Goal: Task Accomplishment & Management: Manage account settings

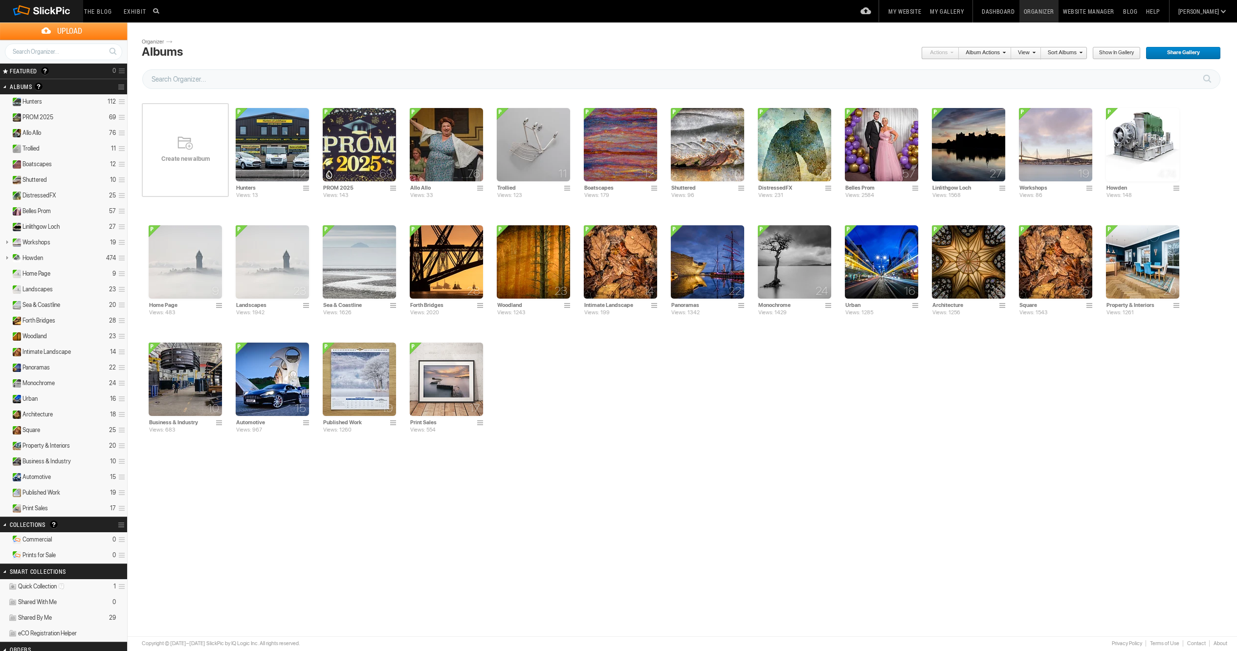
click at [183, 155] on span "Create new album" at bounding box center [185, 159] width 87 height 8
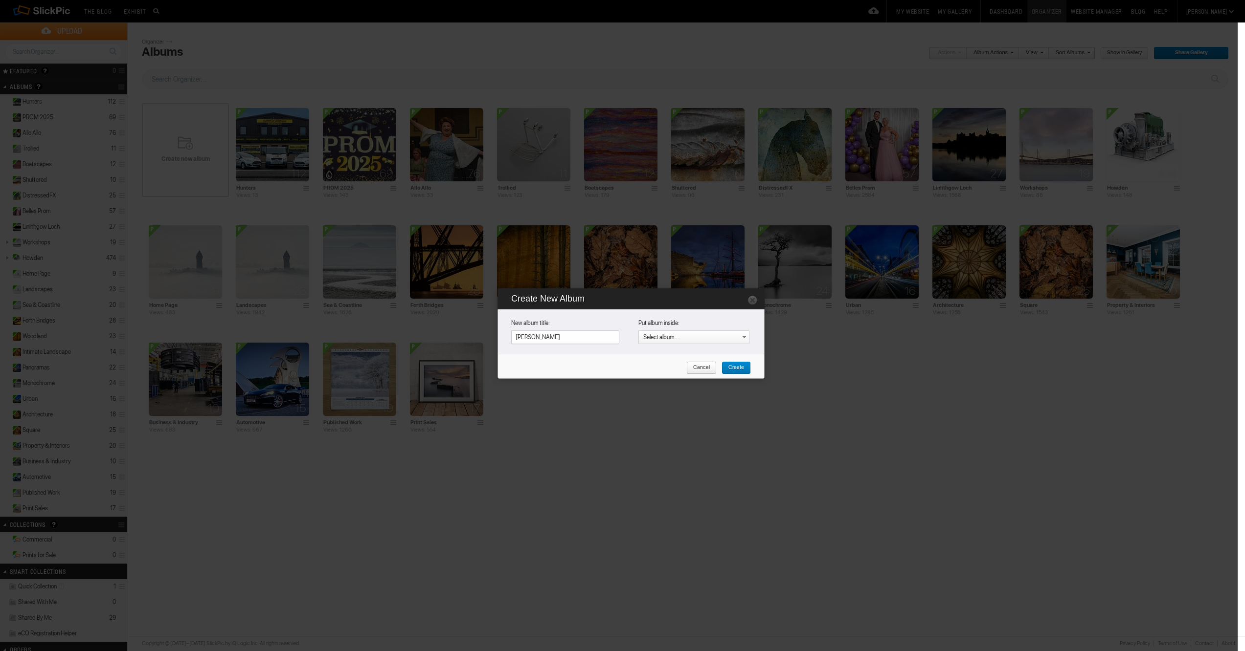
type input "[PERSON_NAME]"
click at [740, 365] on span "Create" at bounding box center [732, 368] width 22 height 13
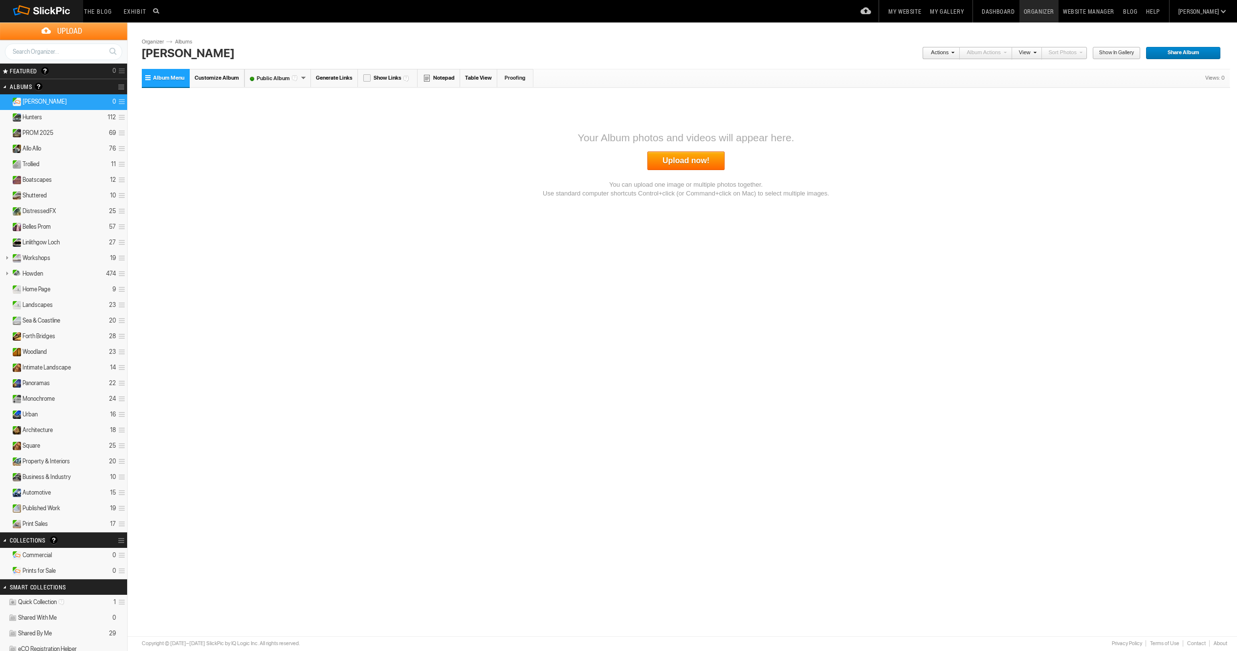
scroll to position [2, 0]
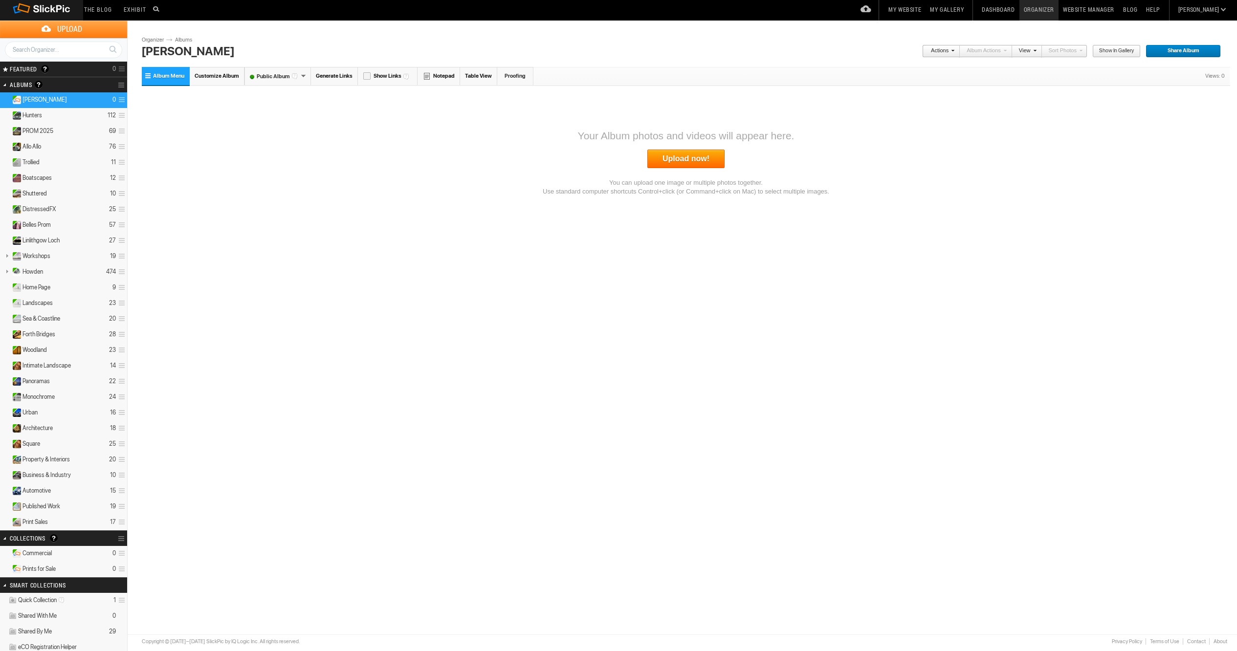
click at [693, 156] on link "Upload now!" at bounding box center [685, 159] width 77 height 19
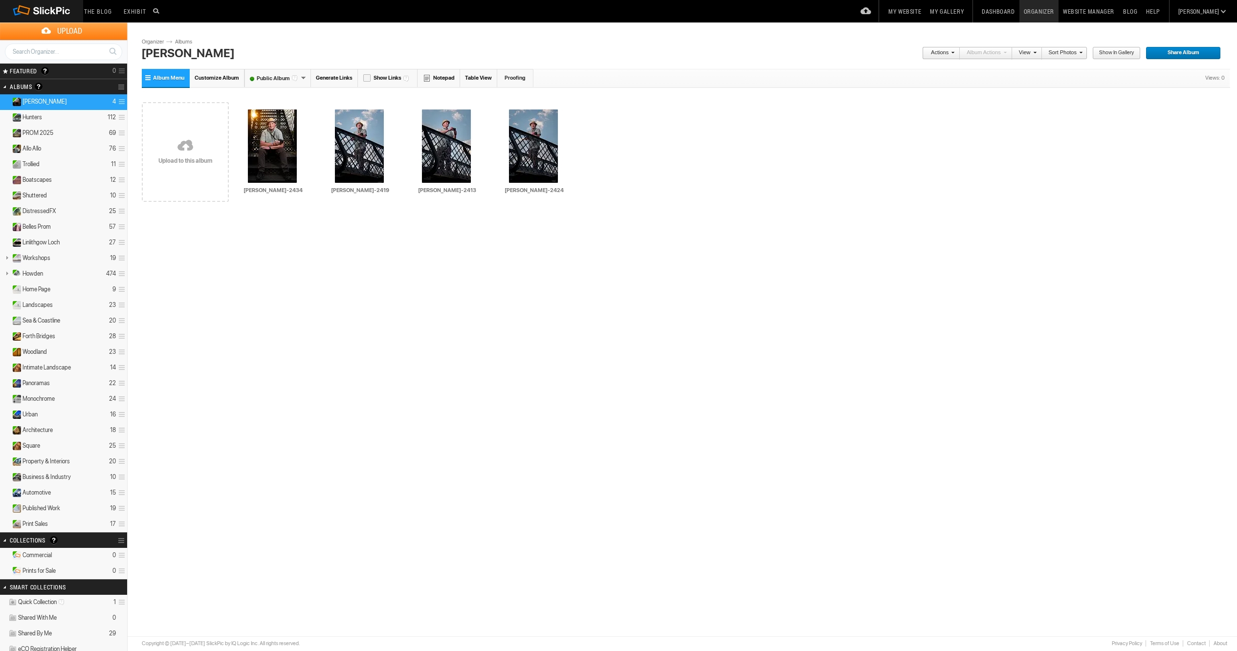
click at [214, 78] on span "Customize Album" at bounding box center [217, 78] width 45 height 6
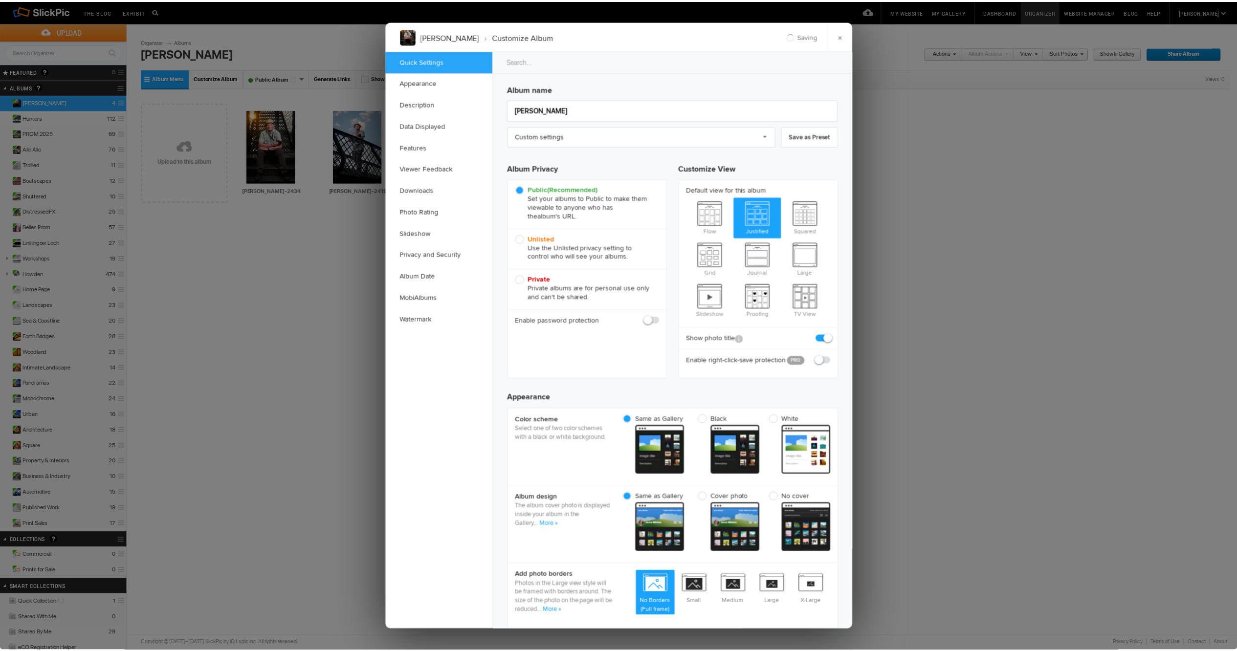
scroll to position [2, 0]
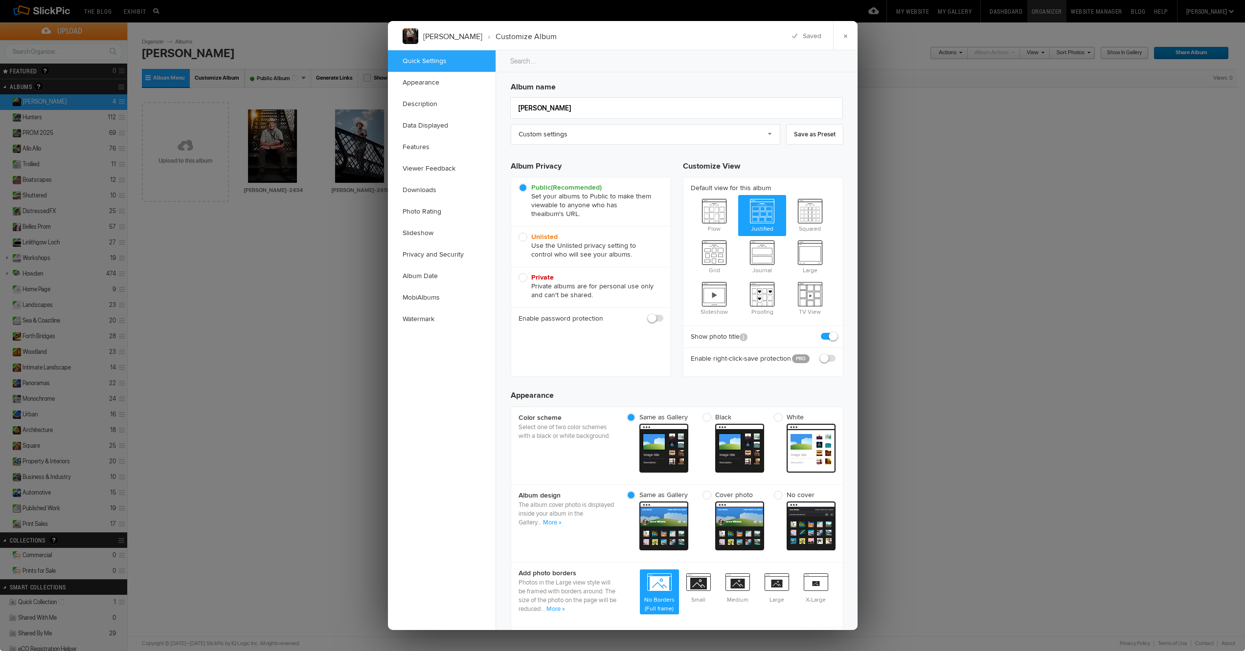
drag, startPoint x: 842, startPoint y: 36, endPoint x: 641, endPoint y: 68, distance: 203.7
click at [842, 36] on link "×" at bounding box center [845, 35] width 24 height 29
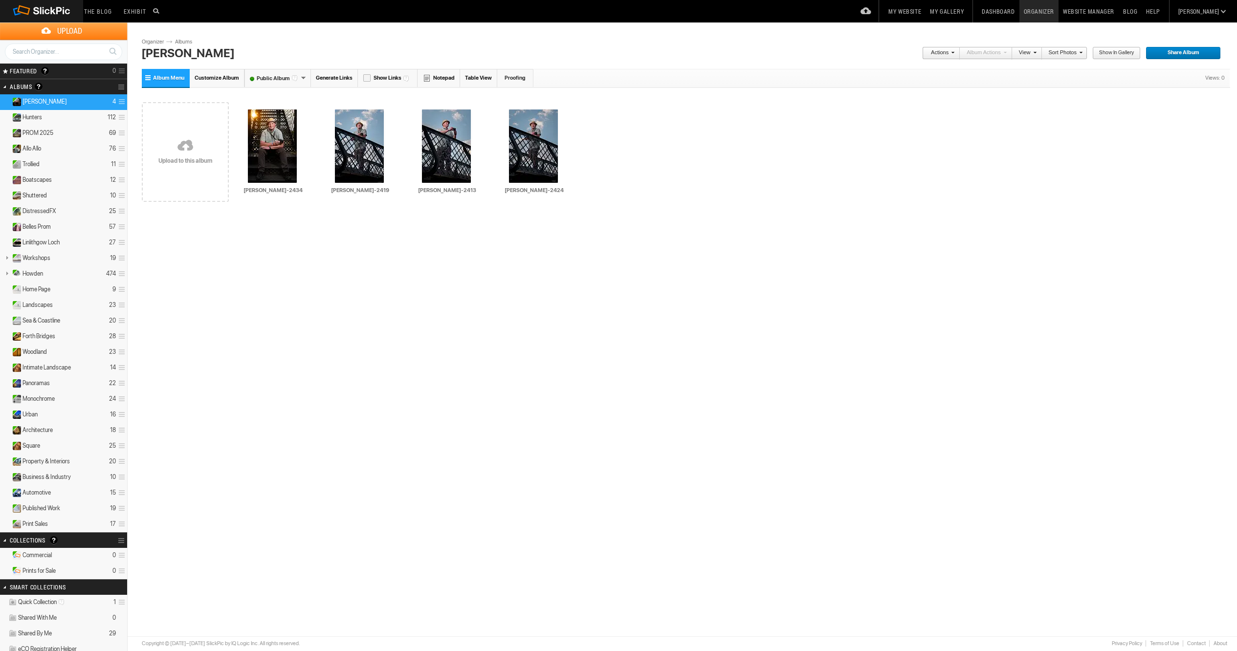
click at [190, 41] on link "Albums" at bounding box center [187, 42] width 29 height 8
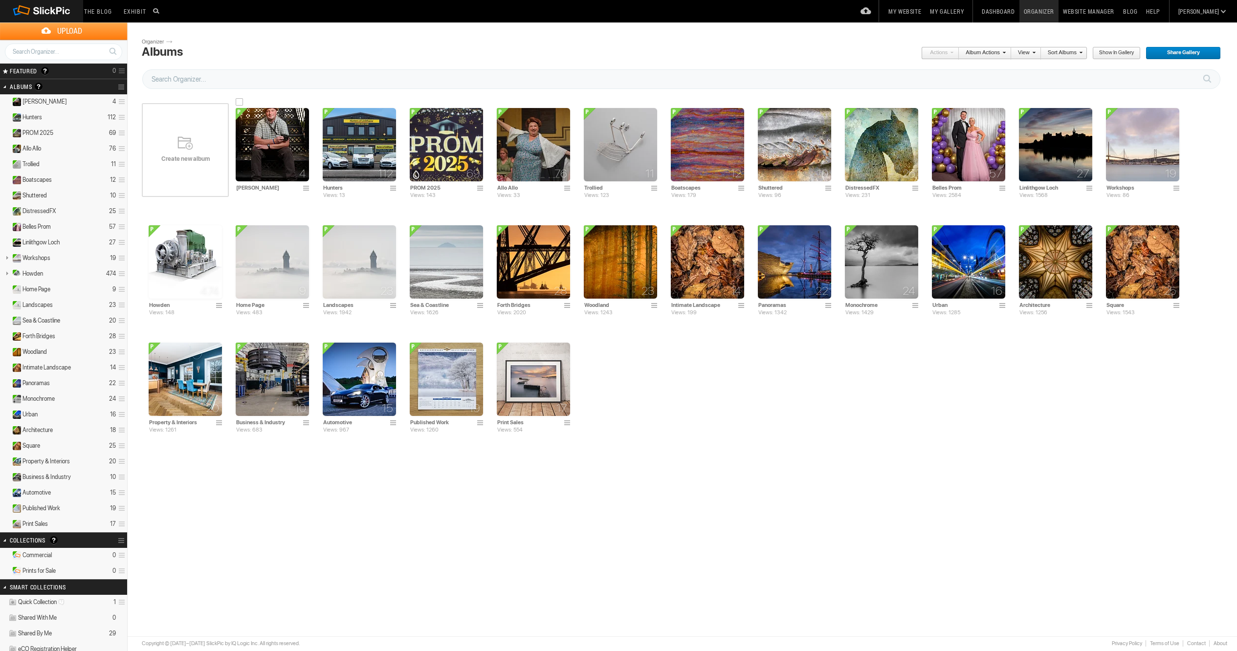
click at [307, 188] on span at bounding box center [308, 189] width 10 height 8
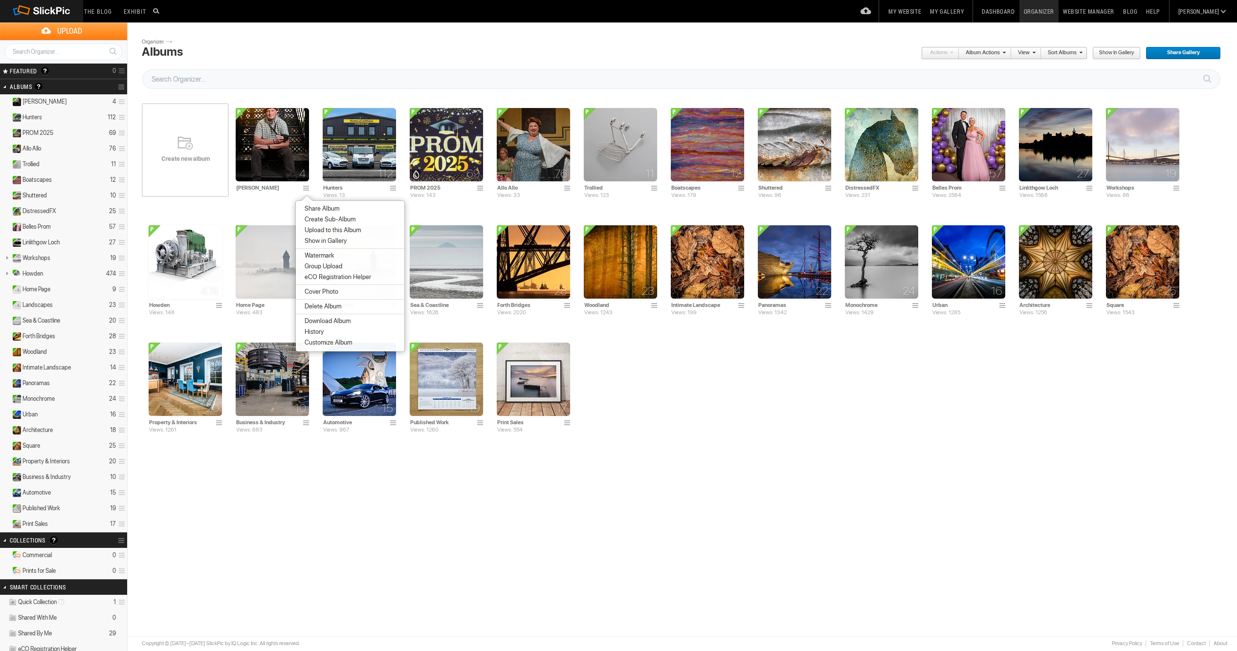
click at [340, 288] on li "Cover Photo" at bounding box center [350, 292] width 109 height 11
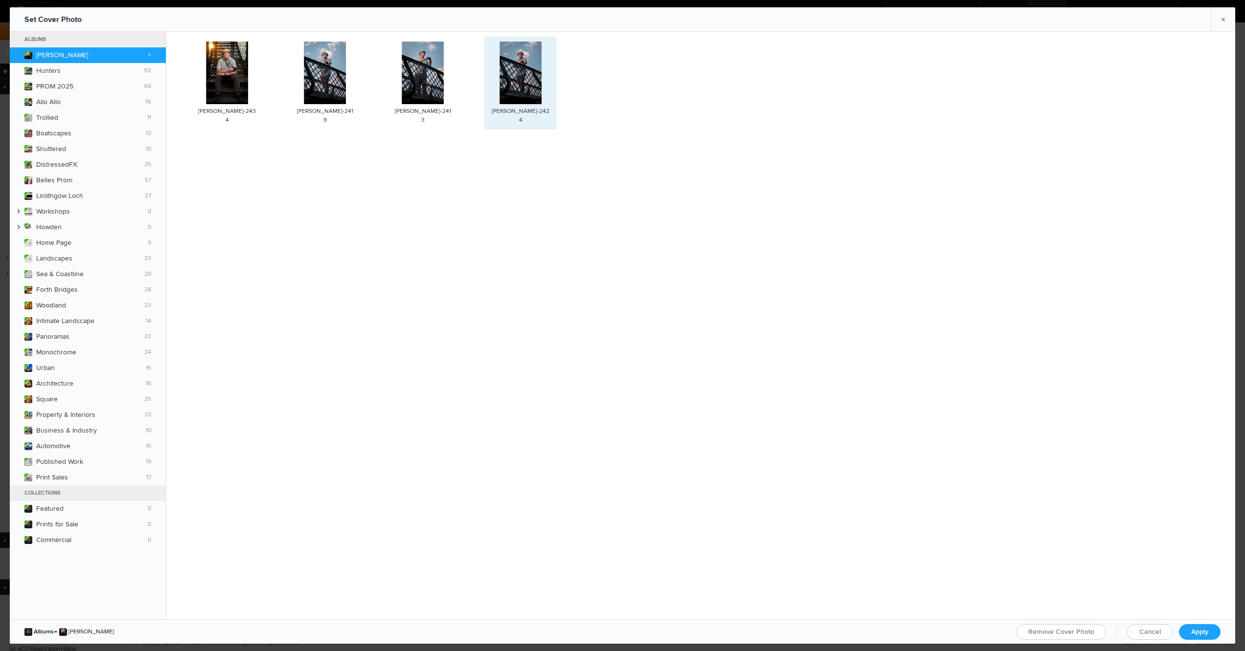
click at [513, 72] on img at bounding box center [520, 73] width 42 height 63
drag, startPoint x: 1192, startPoint y: 635, endPoint x: 1125, endPoint y: 622, distance: 68.3
click at [1192, 636] on span "Apply" at bounding box center [1199, 632] width 17 height 8
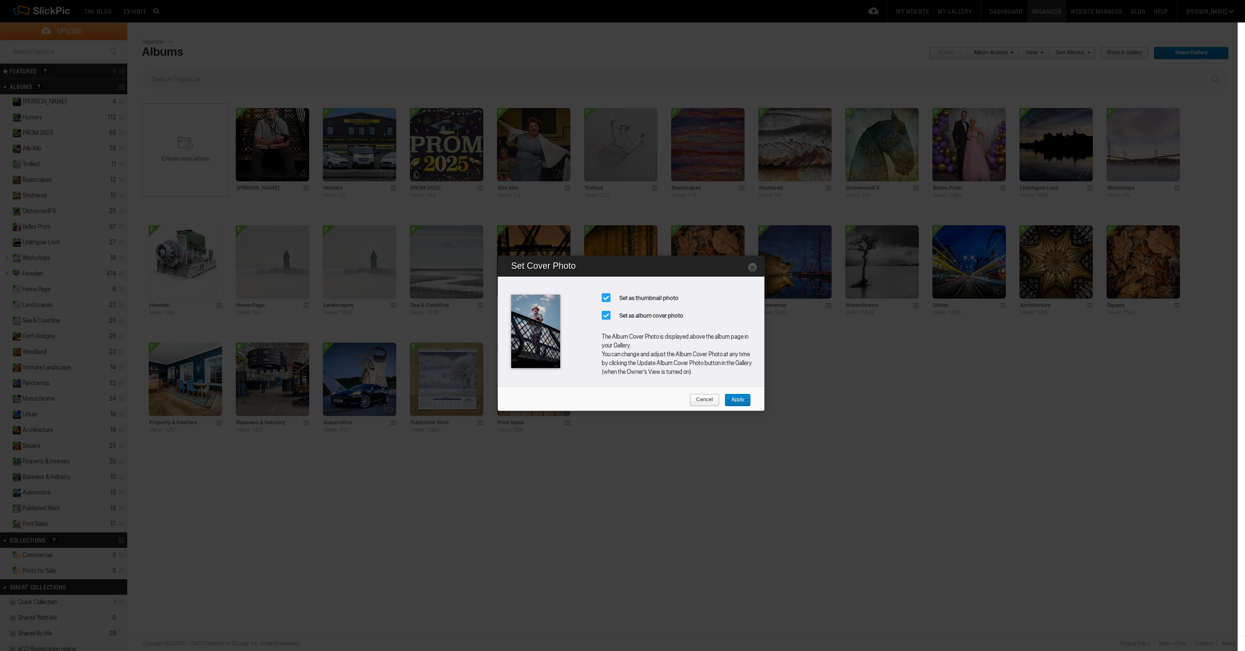
click at [734, 401] on span "Apply" at bounding box center [734, 400] width 20 height 13
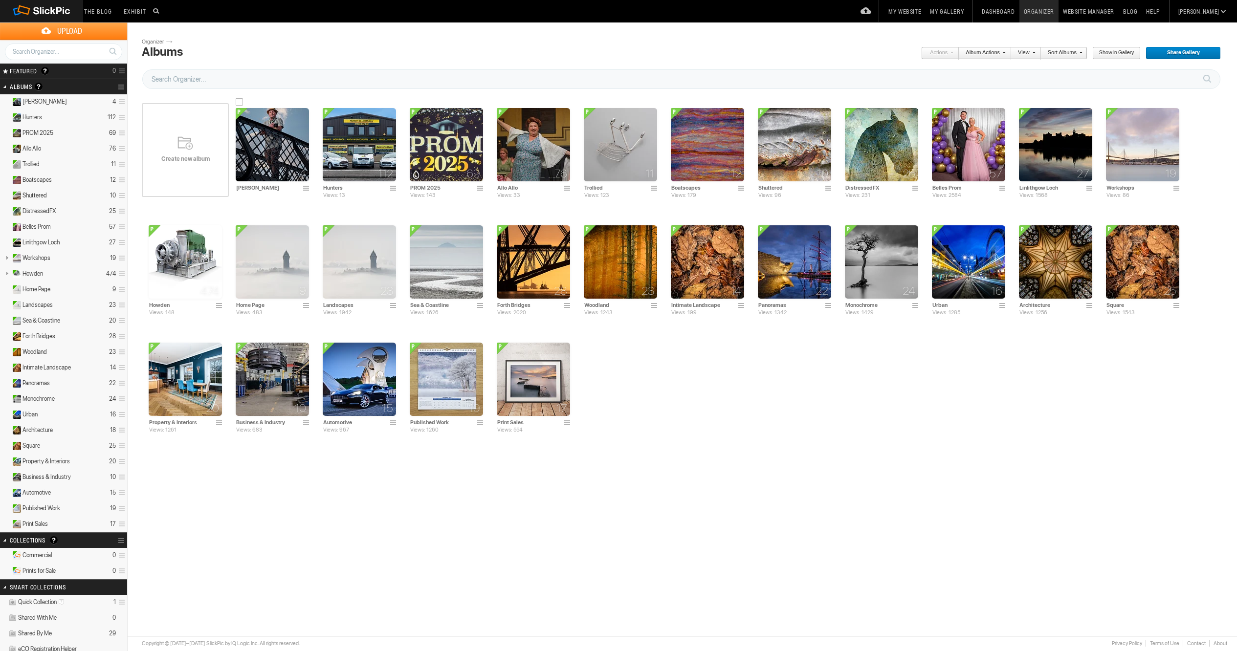
click at [305, 187] on span at bounding box center [308, 189] width 10 height 8
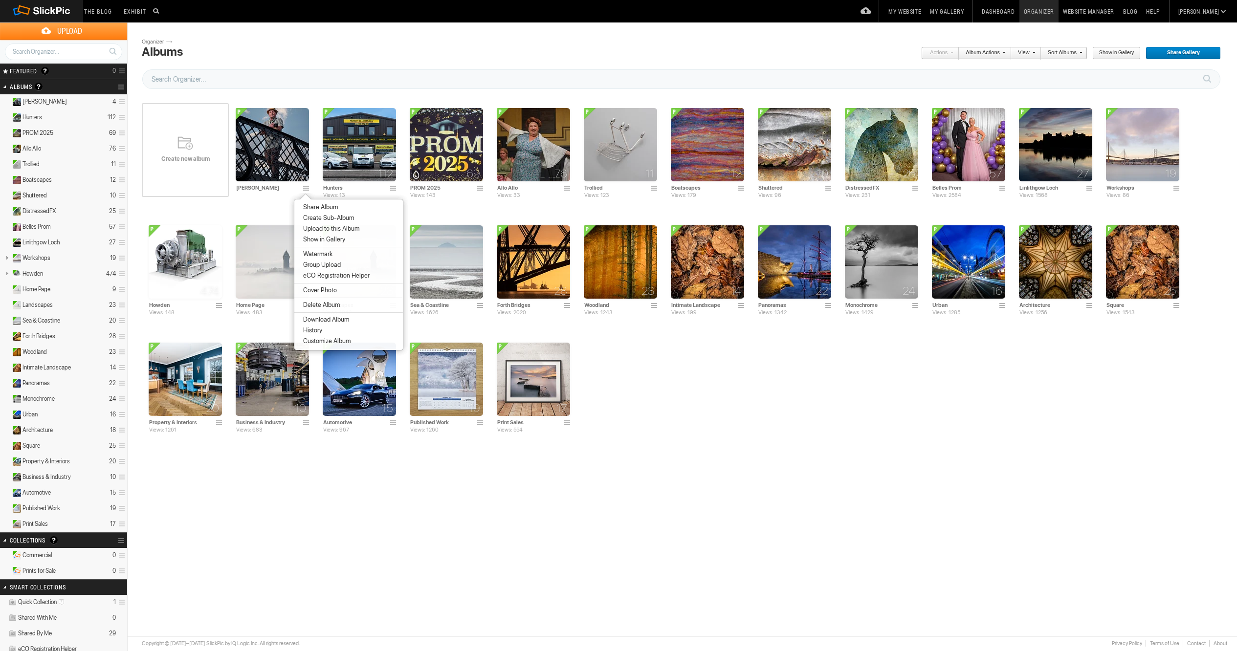
click at [330, 291] on span "Cover Photo" at bounding box center [318, 291] width 37 height 8
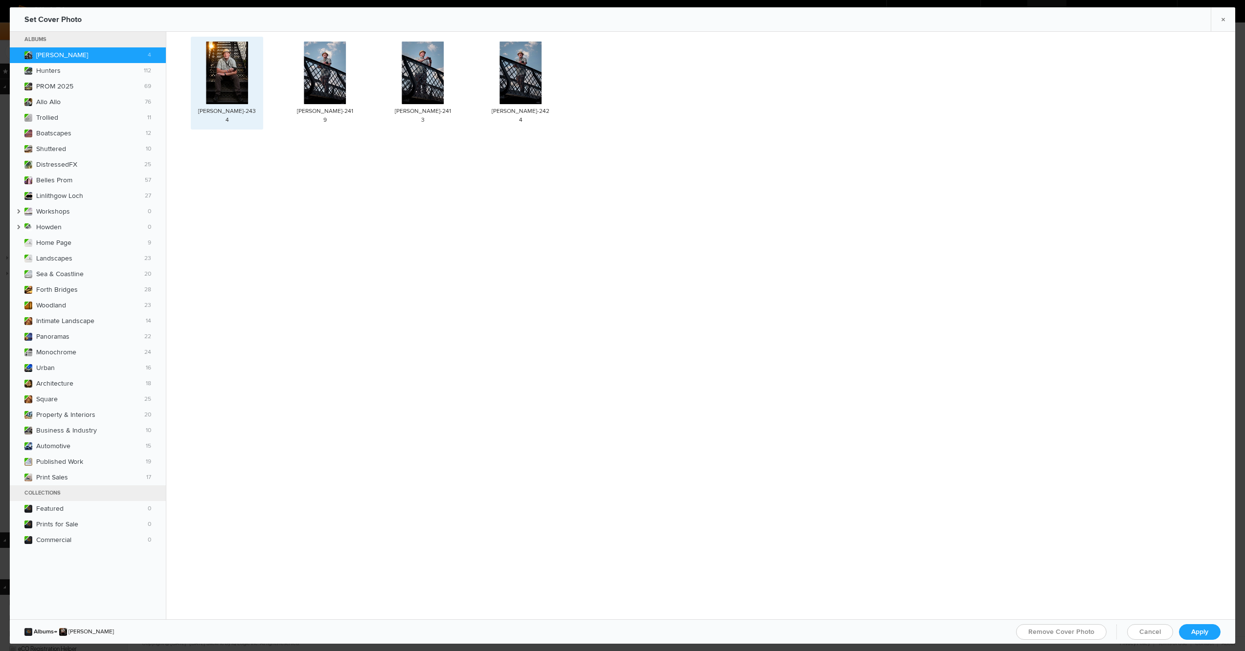
click at [238, 81] on img at bounding box center [227, 73] width 42 height 63
click at [1196, 628] on span "Apply" at bounding box center [1199, 632] width 17 height 8
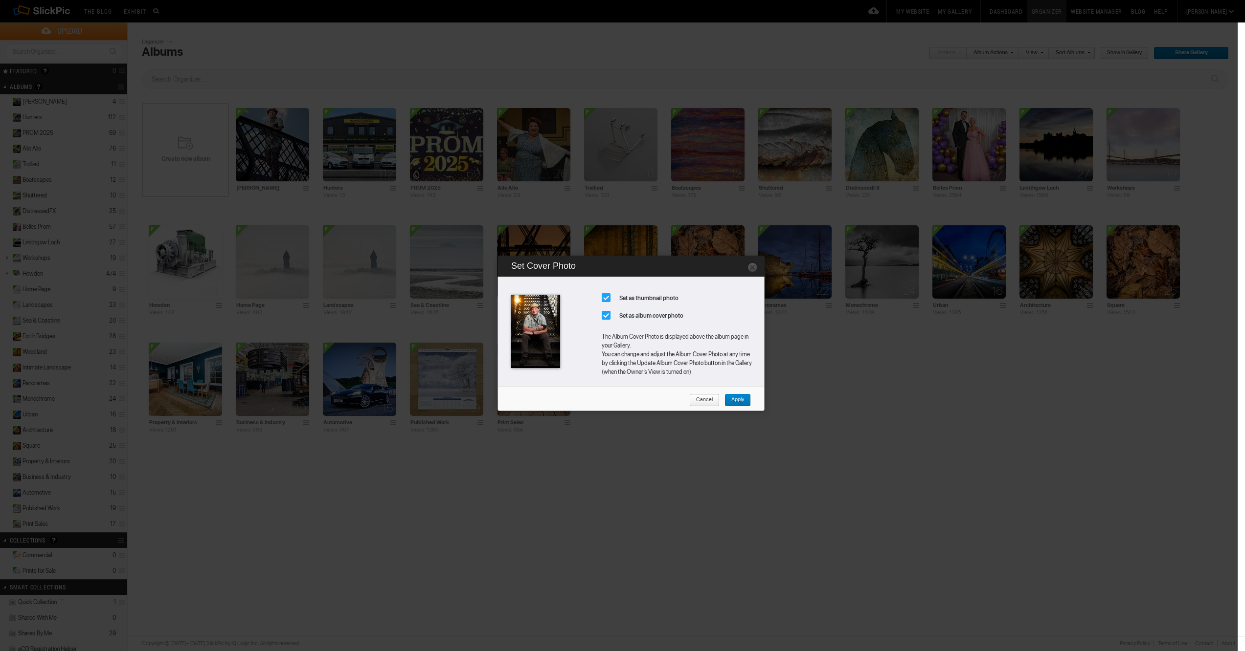
drag, startPoint x: 734, startPoint y: 401, endPoint x: 683, endPoint y: 373, distance: 58.4
click at [734, 401] on span "Apply" at bounding box center [734, 400] width 20 height 13
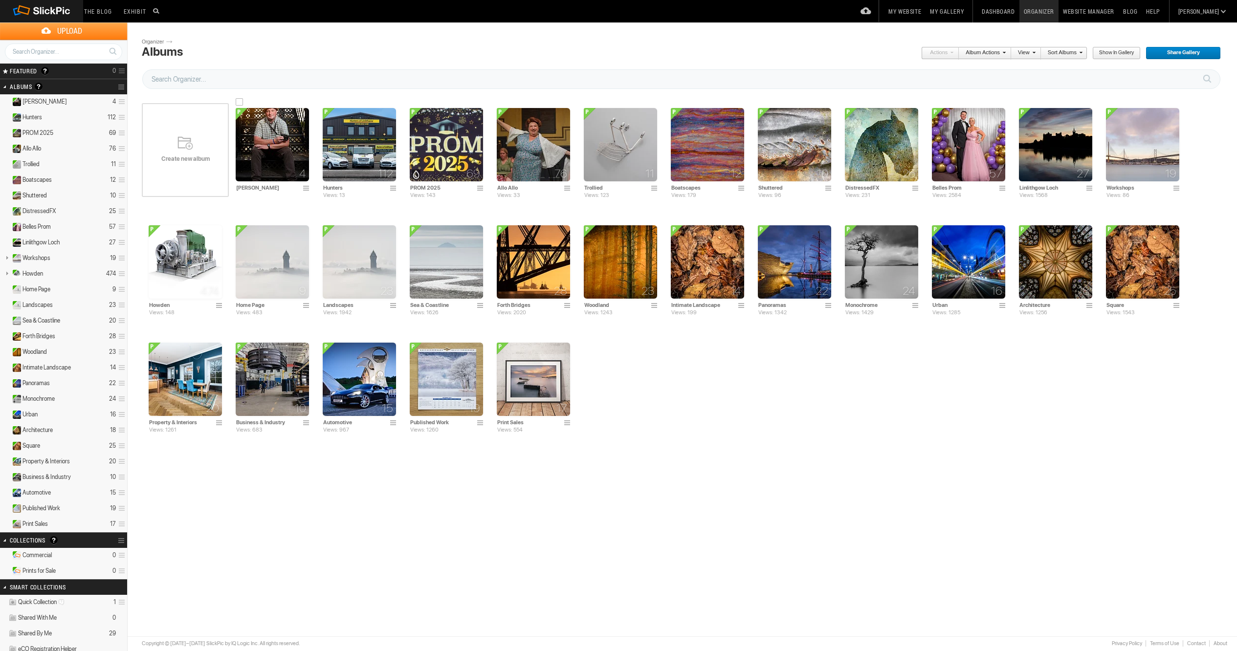
click at [290, 148] on img at bounding box center [272, 144] width 73 height 73
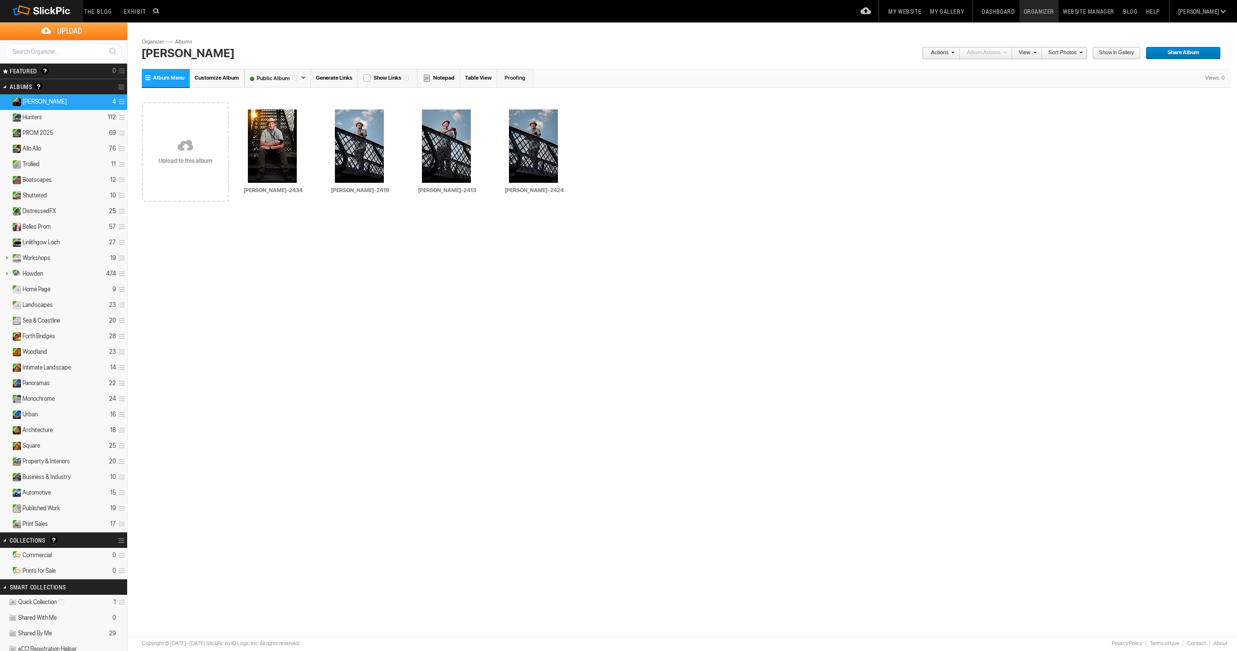
click at [1116, 55] on span "Show in Gallery" at bounding box center [1114, 53] width 42 height 13
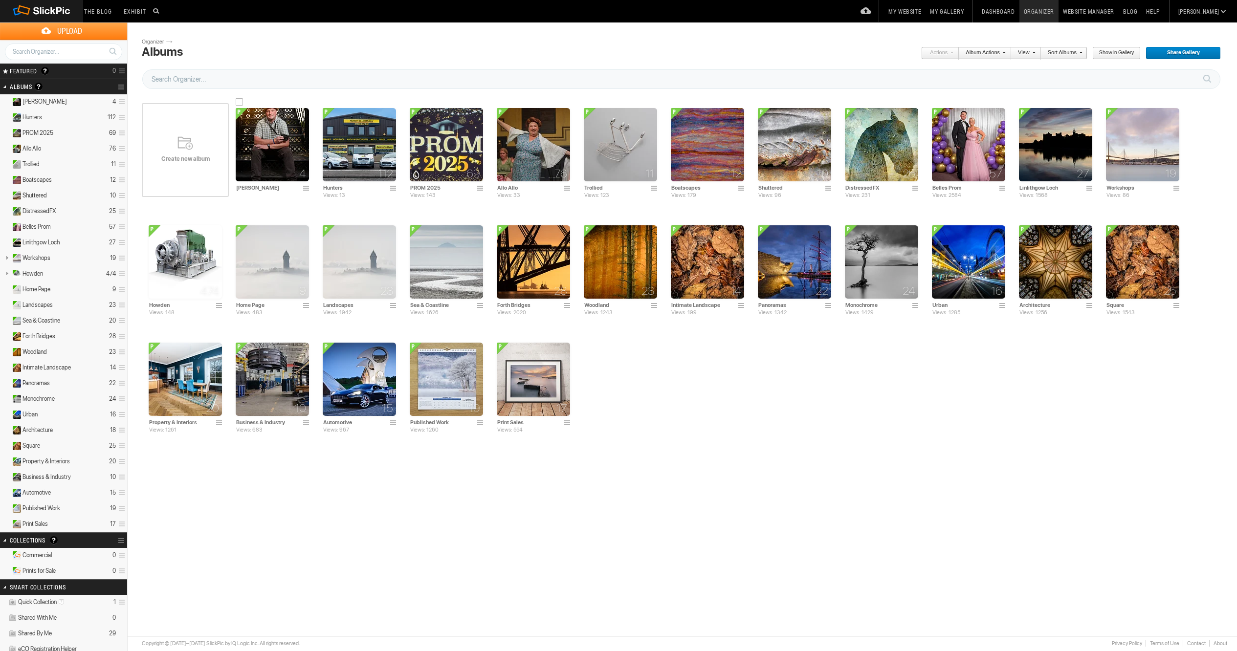
click at [307, 189] on span at bounding box center [308, 189] width 10 height 8
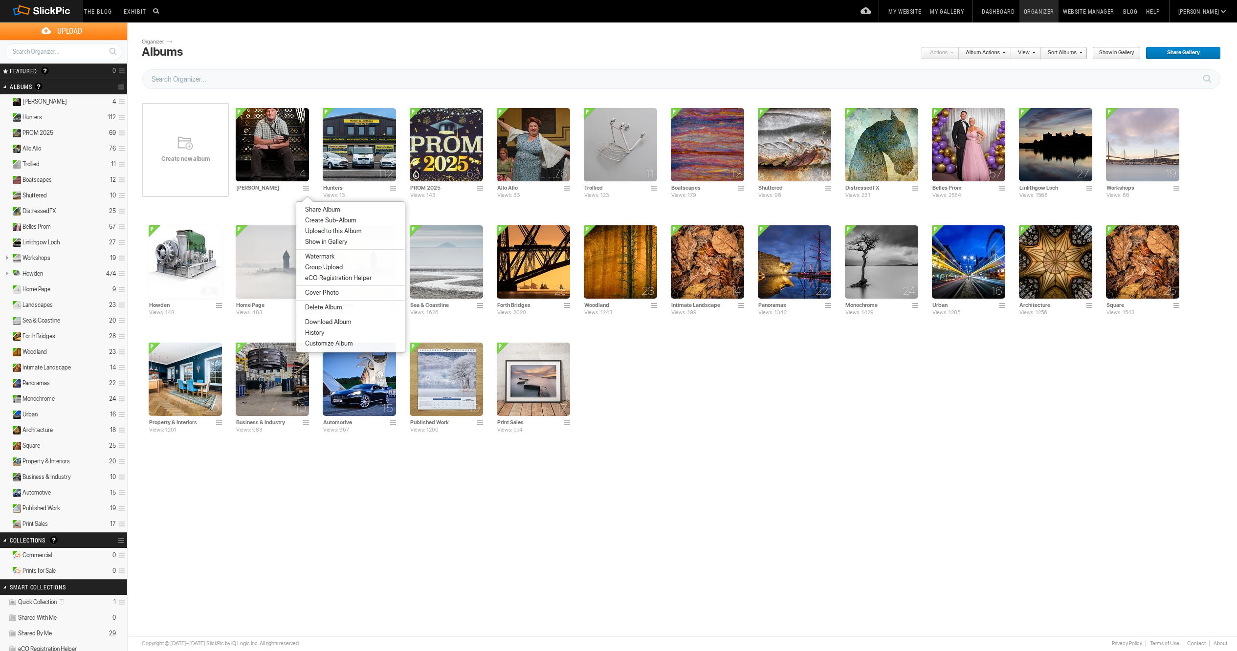
click at [316, 346] on span "Customize Album" at bounding box center [327, 344] width 50 height 8
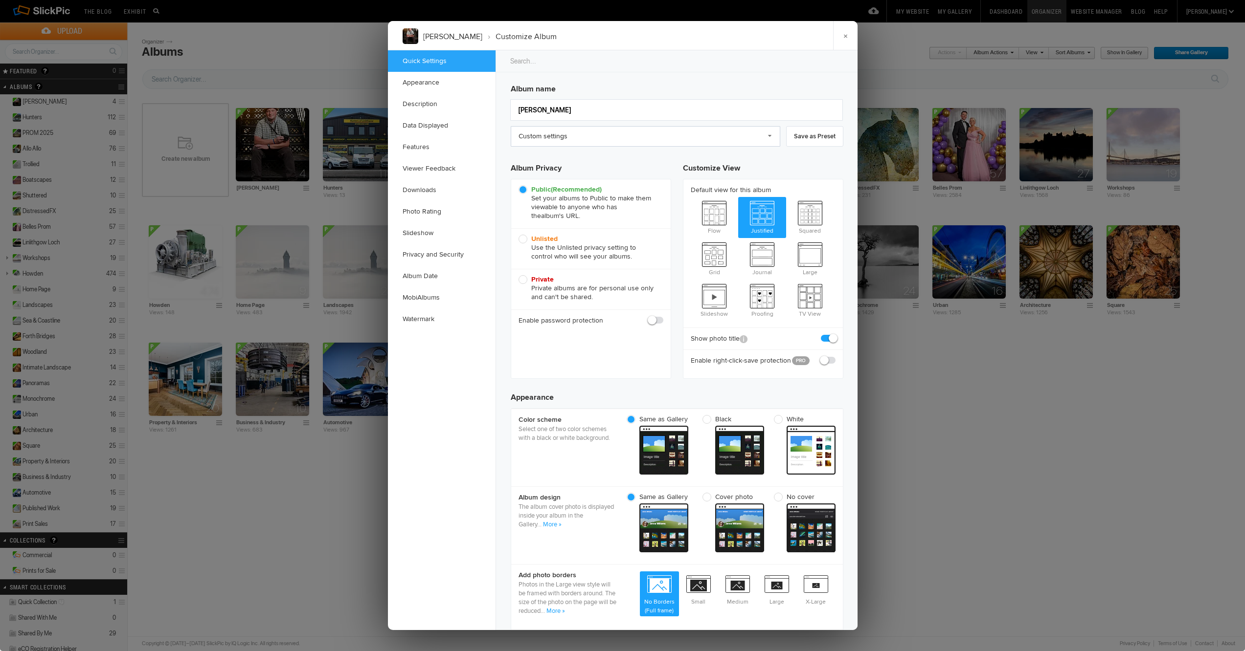
click at [770, 136] on link "Custom settings" at bounding box center [645, 136] width 269 height 21
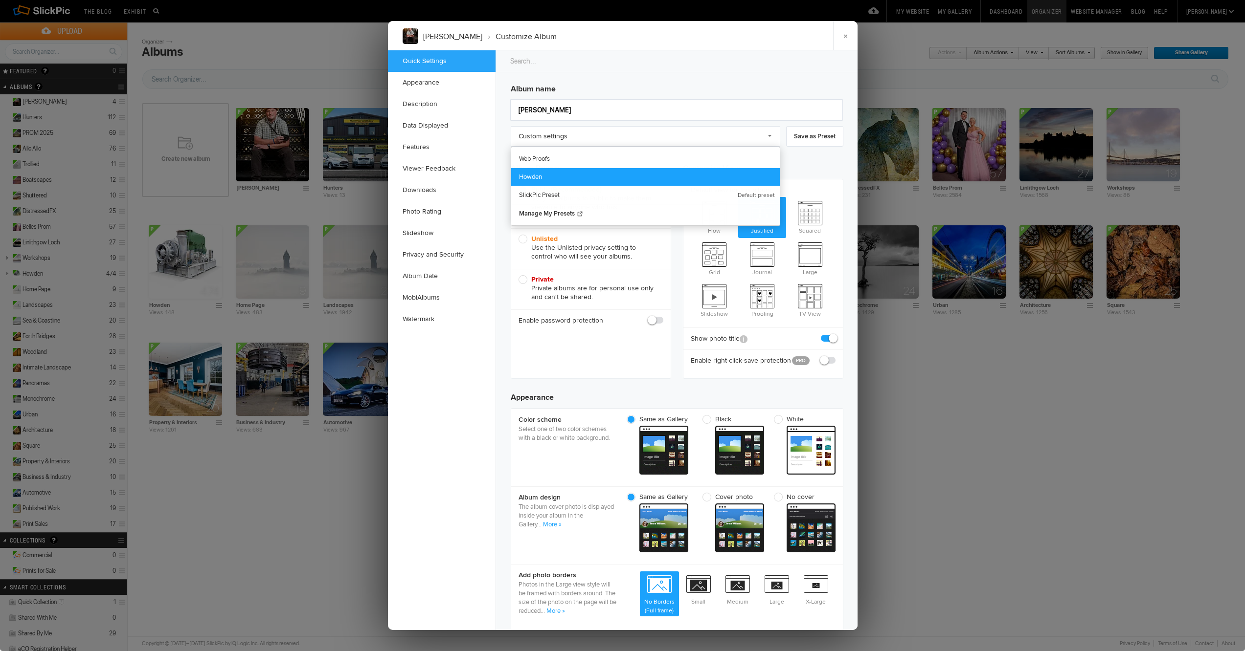
click at [560, 179] on link "Howden" at bounding box center [645, 177] width 268 height 18
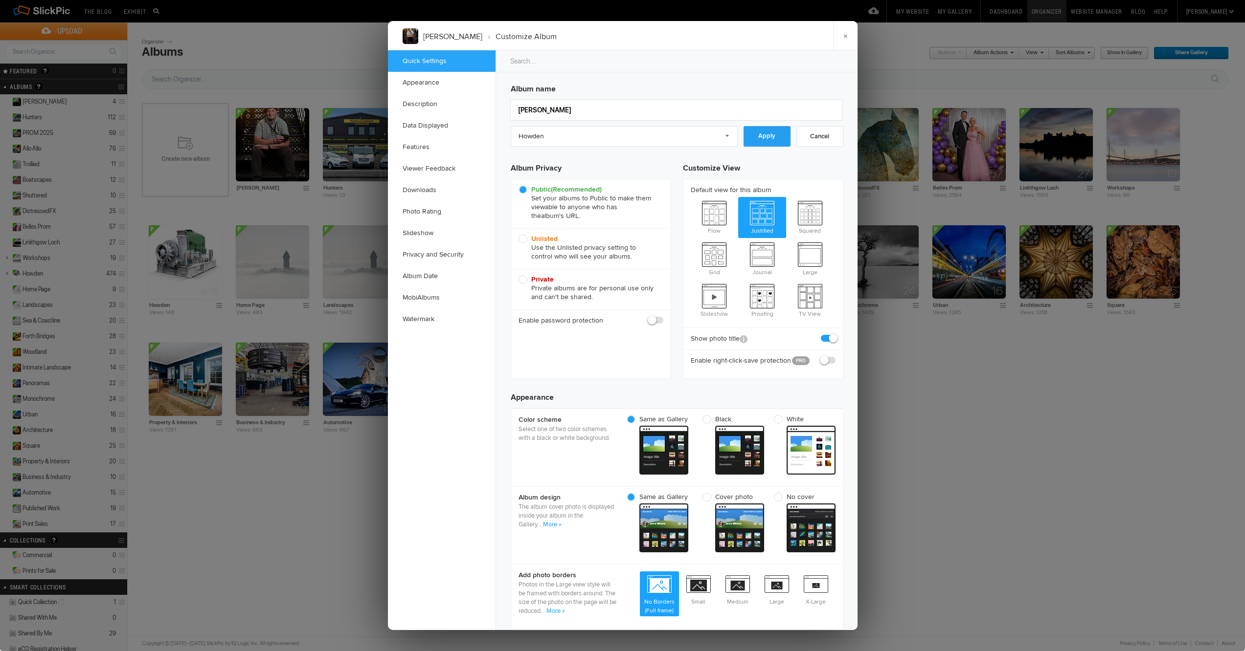
click at [765, 136] on link "Apply" at bounding box center [766, 136] width 47 height 21
checkbox input "true"
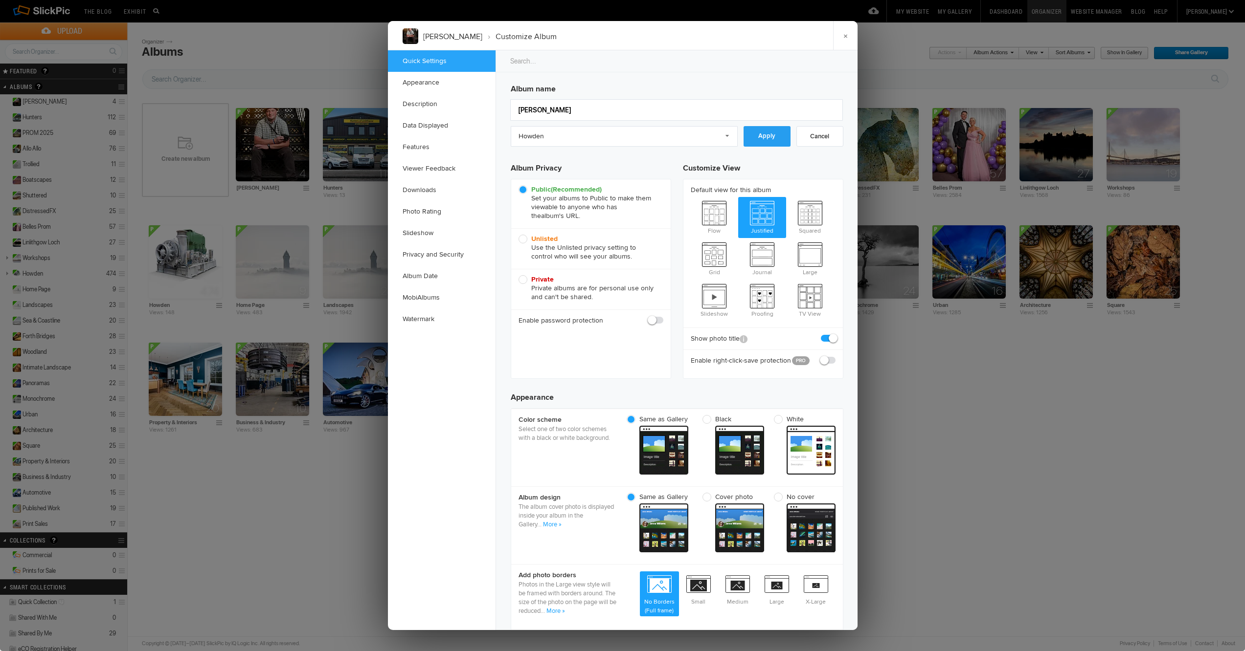
checkbox input "true"
click at [842, 35] on link "×" at bounding box center [845, 35] width 24 height 29
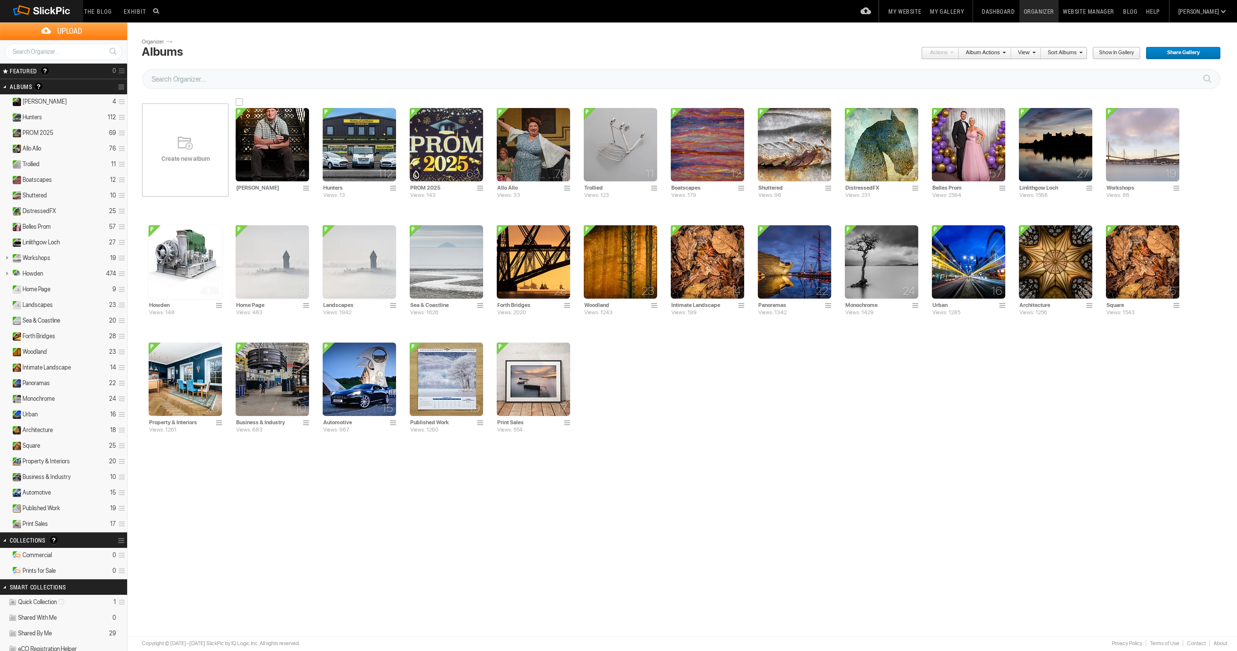
click at [308, 187] on span at bounding box center [308, 189] width 10 height 8
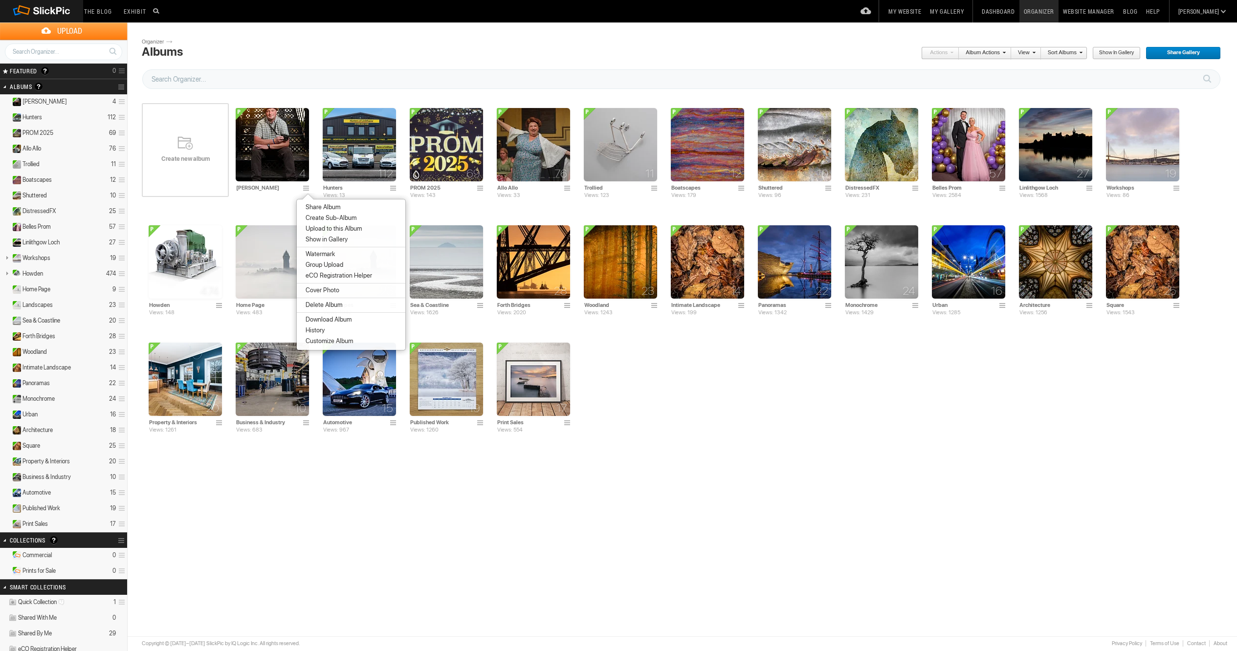
click at [331, 204] on span "Share Album" at bounding box center [322, 207] width 38 height 8
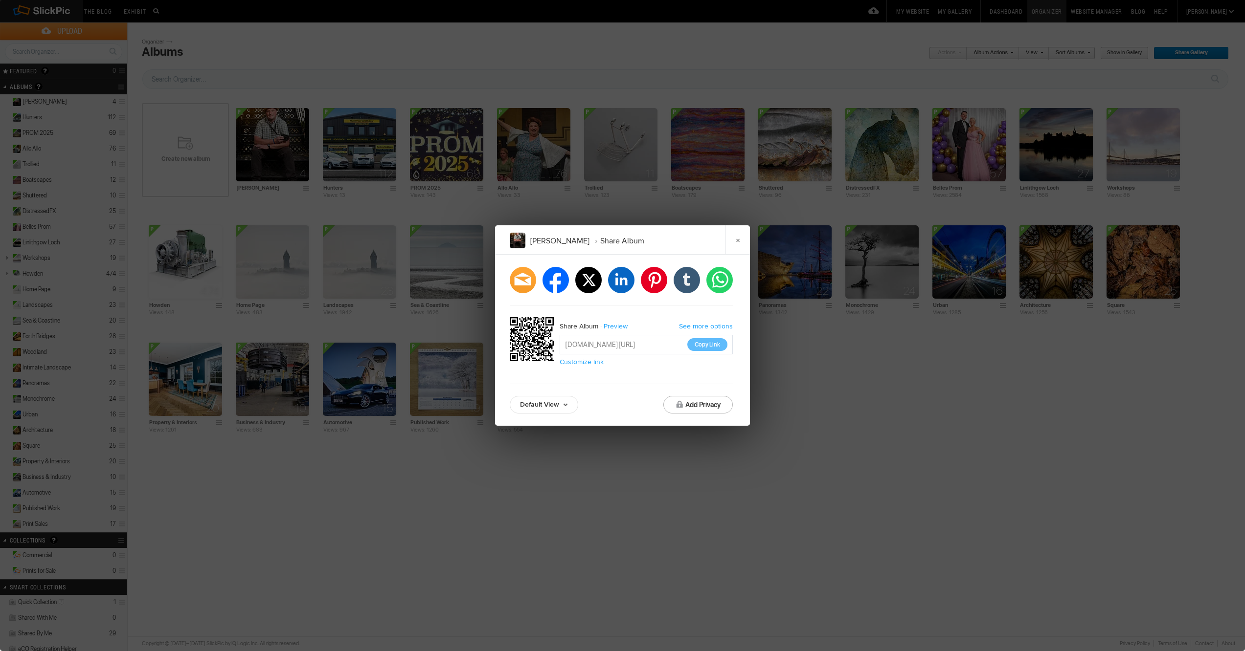
click at [614, 342] on input "https://slickpic.us/18078441jTNM" at bounding box center [645, 345] width 173 height 20
click at [707, 348] on button "Copy Link" at bounding box center [707, 344] width 40 height 13
click at [738, 239] on link "×" at bounding box center [737, 239] width 24 height 29
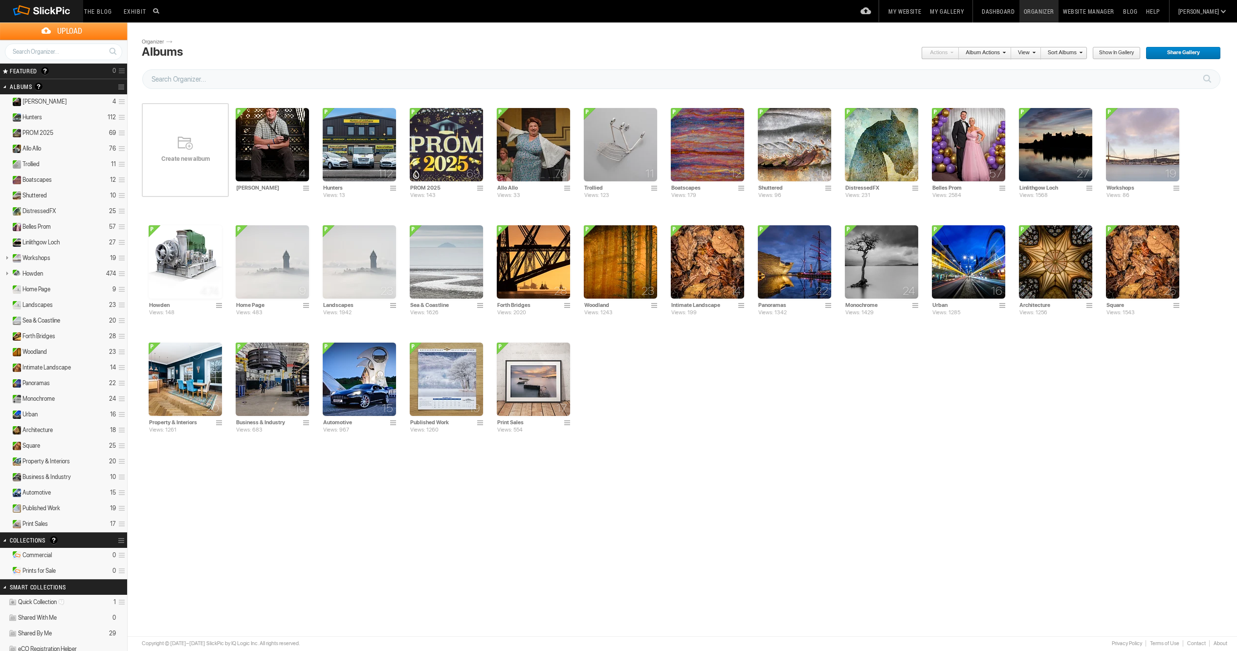
scroll to position [1, 0]
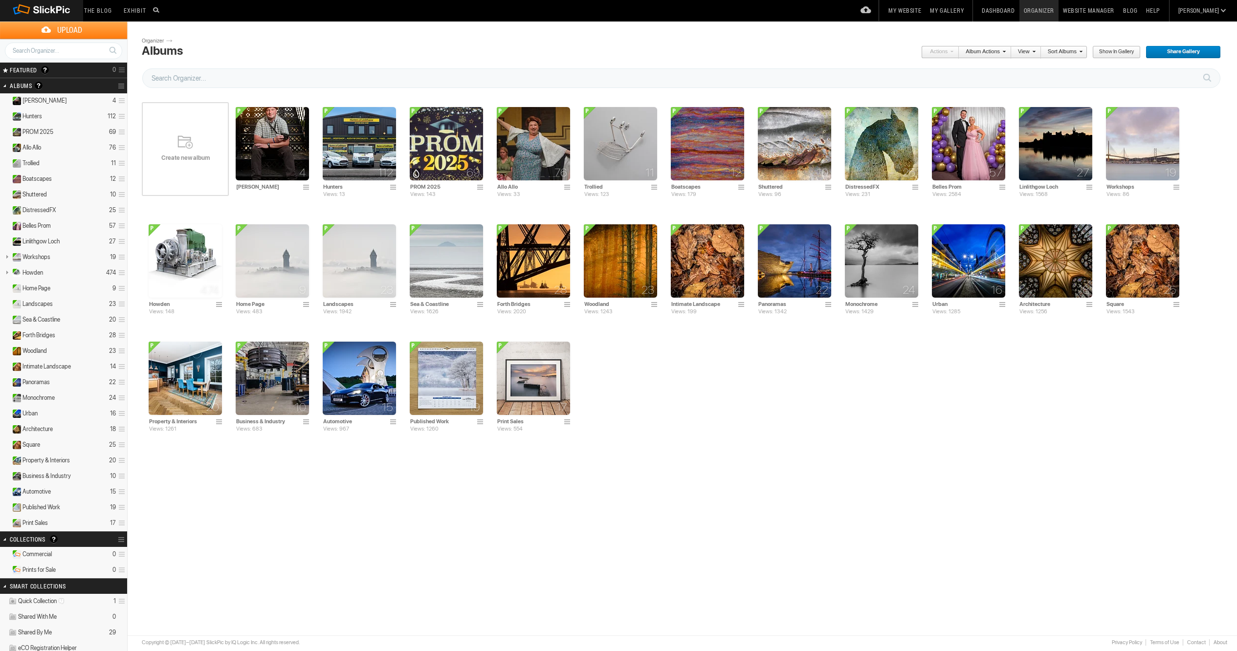
click at [299, 57] on section "Actions Album Actions Actions View Sort Albums Show in Gallery Share Album Shar…" at bounding box center [685, 54] width 1087 height 31
